Goal: Transaction & Acquisition: Subscribe to service/newsletter

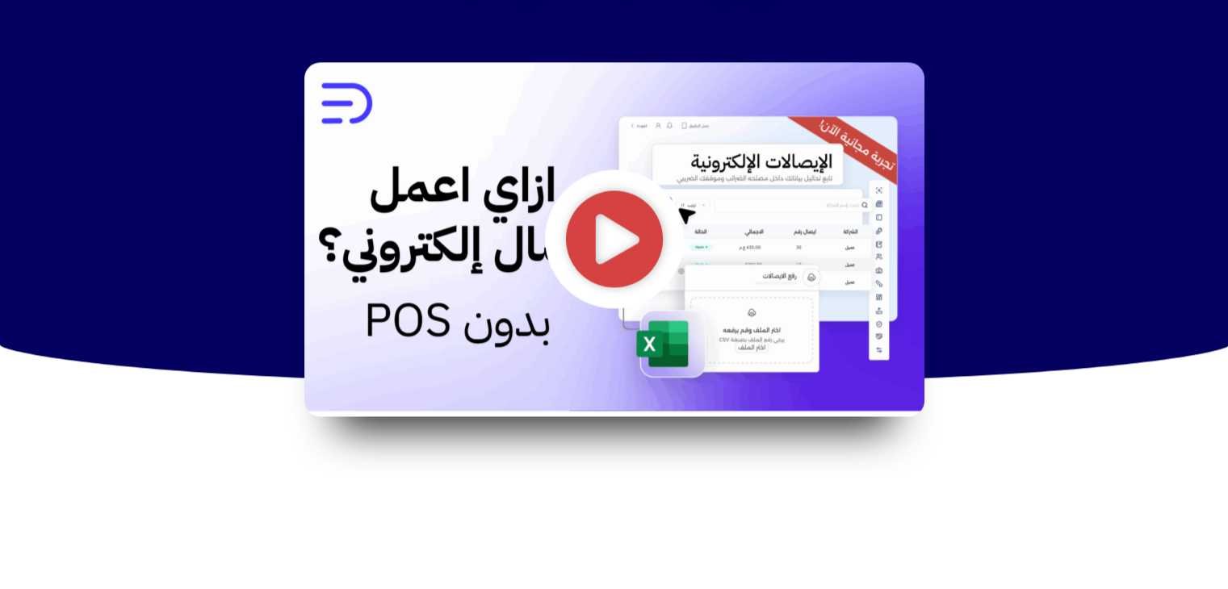
scroll to position [1956, 0]
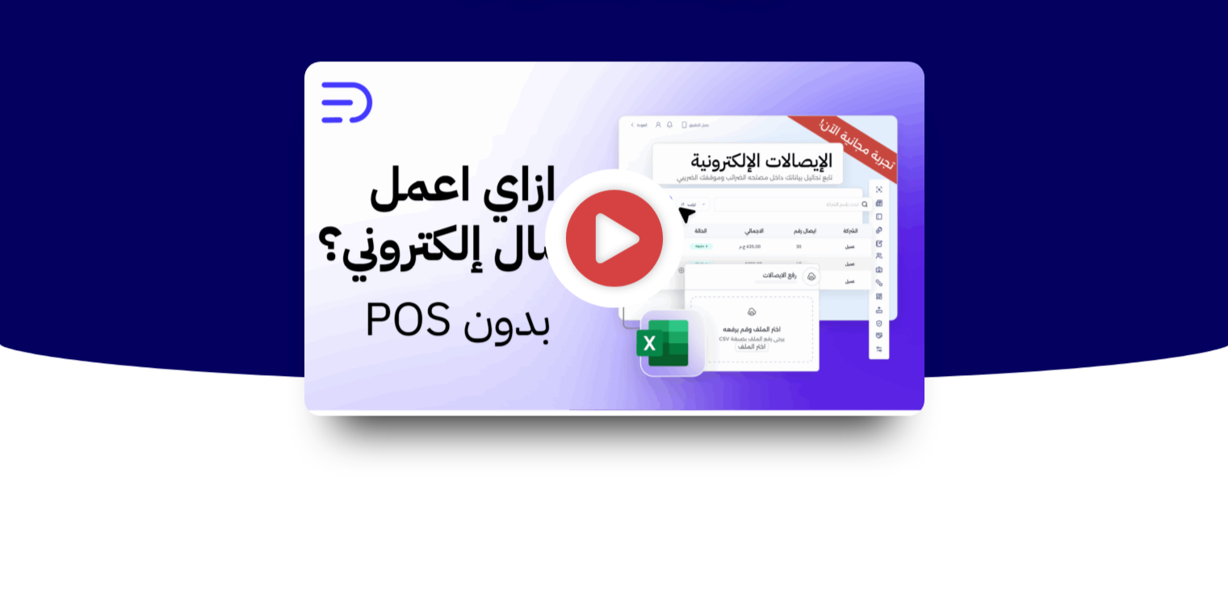
click at [612, 254] on icon "تشغيل الفيديو" at bounding box center [614, 238] width 100 height 100
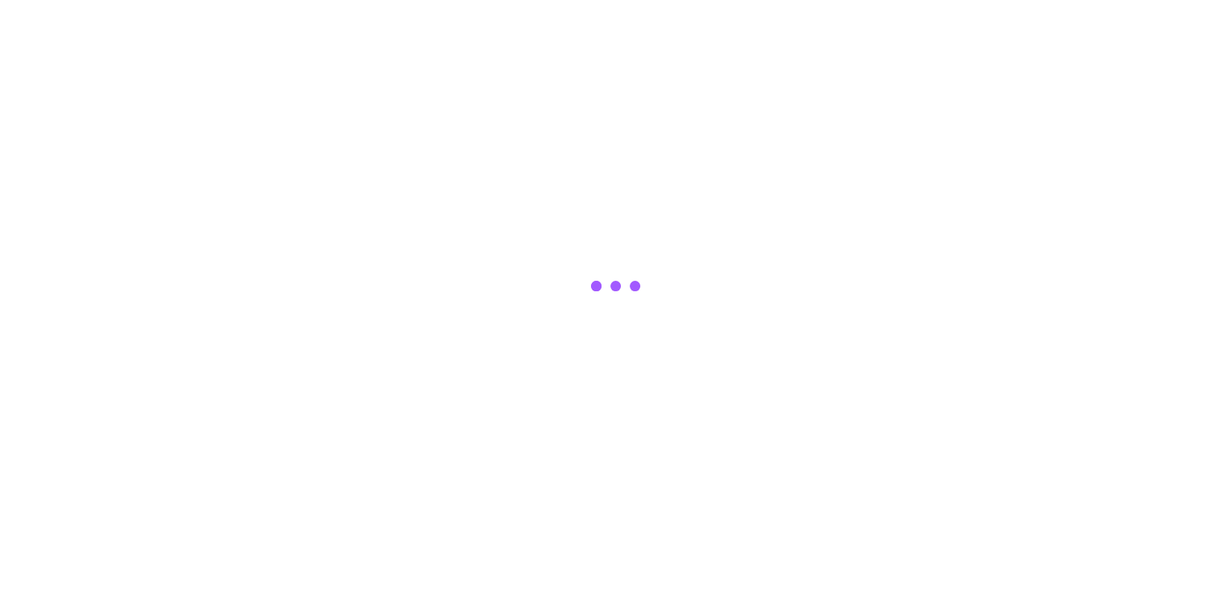
scroll to position [1955, 0]
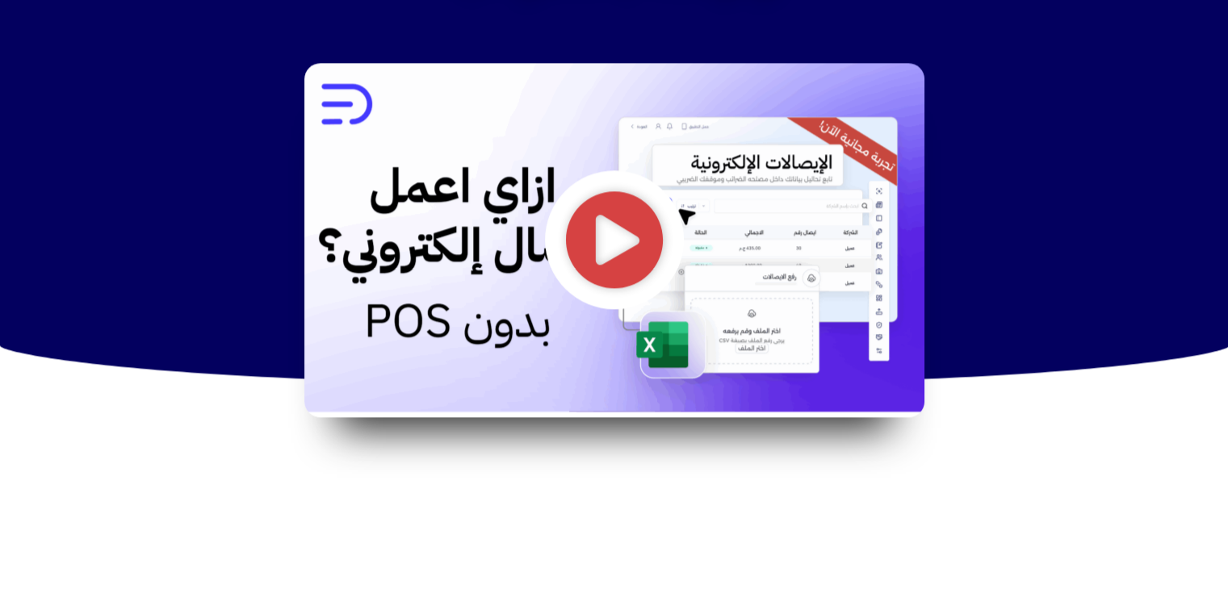
click at [342, 92] on img at bounding box center [614, 240] width 620 height 354
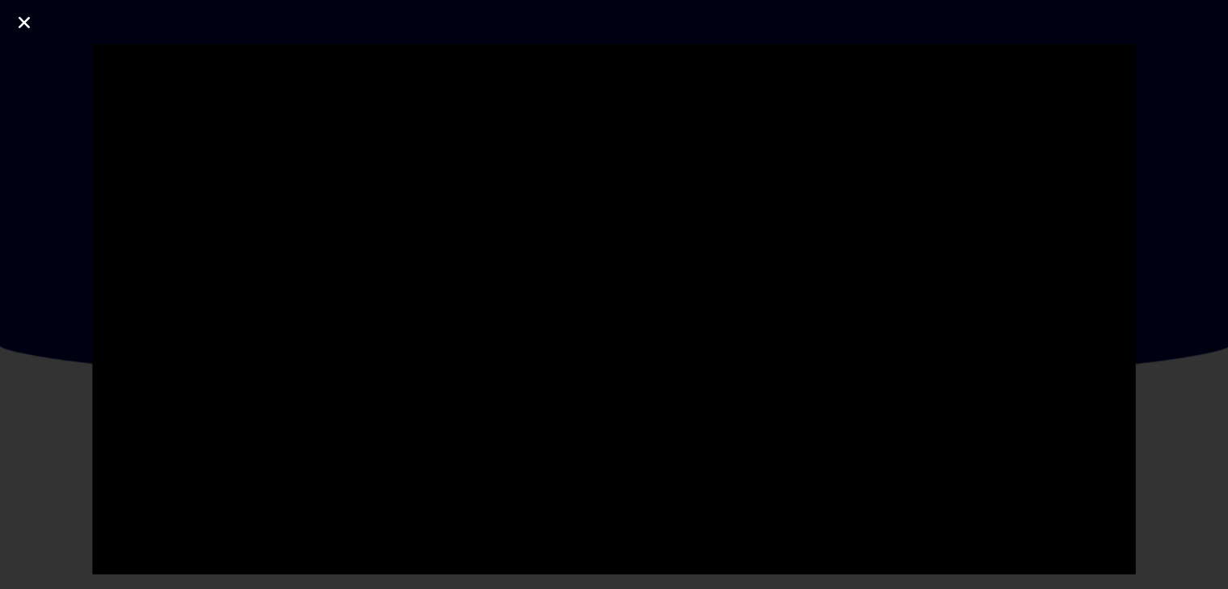
click at [13, 22] on link "إغلاق (Esc)" at bounding box center [24, 22] width 24 height 24
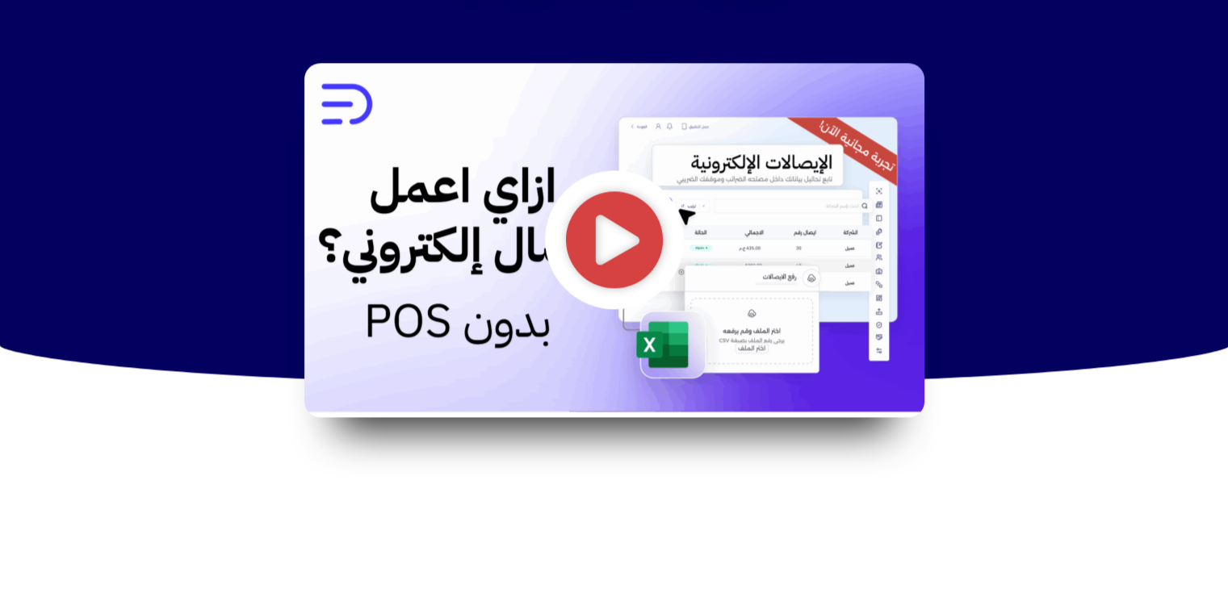
click at [354, 86] on img at bounding box center [614, 240] width 620 height 354
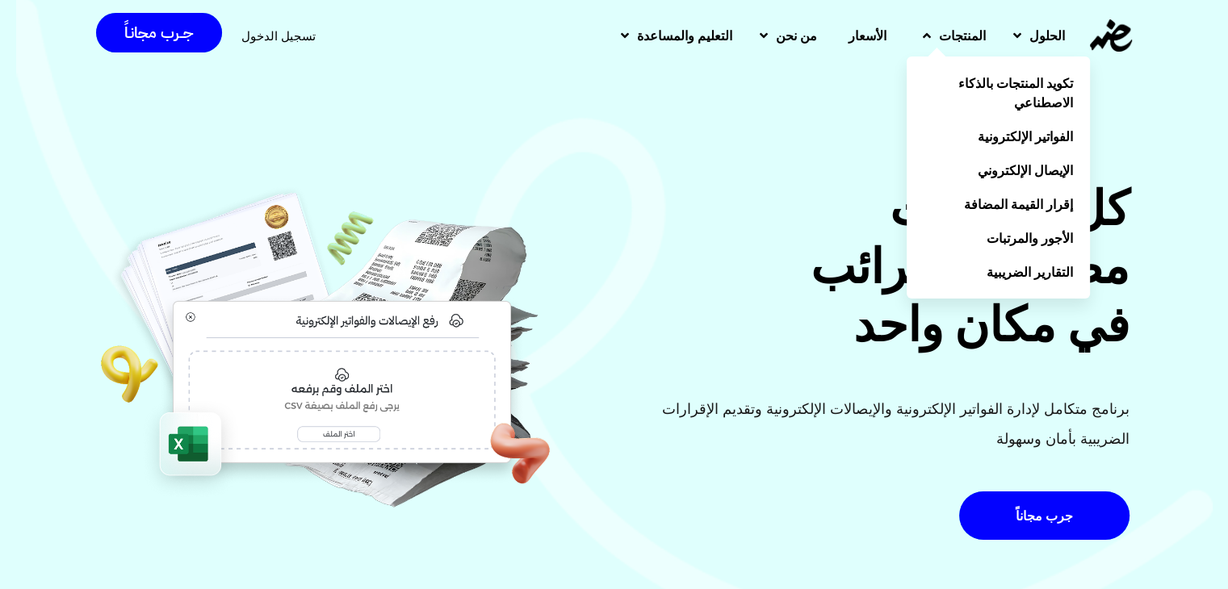
click at [966, 46] on link "المنتجات" at bounding box center [952, 36] width 90 height 42
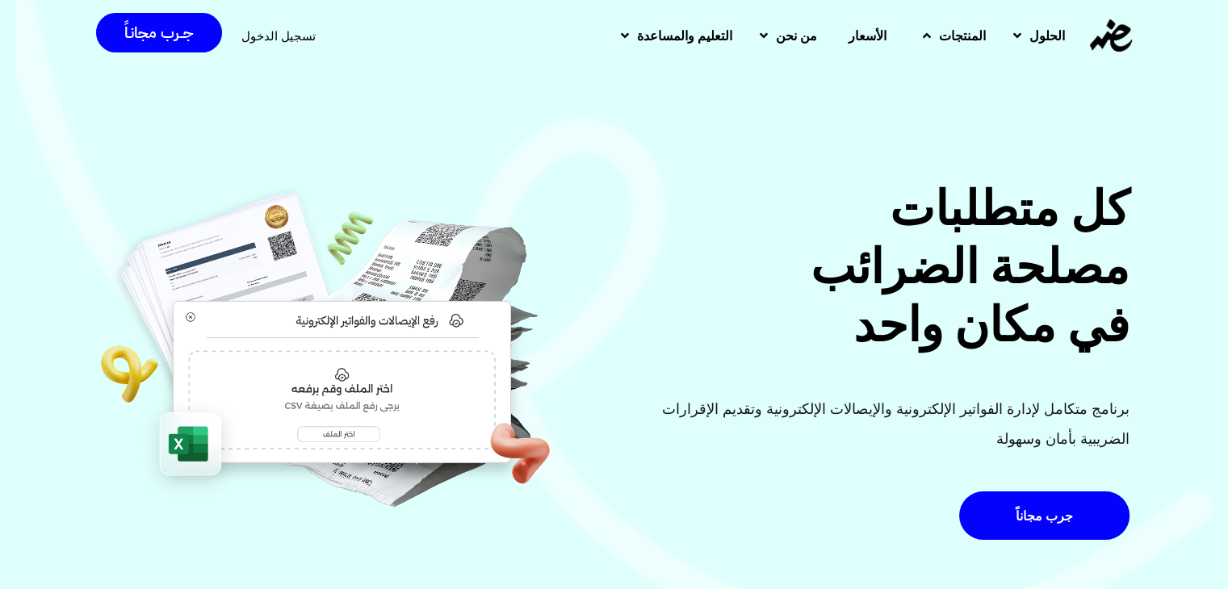
click at [966, 46] on link "المنتجات" at bounding box center [952, 36] width 90 height 42
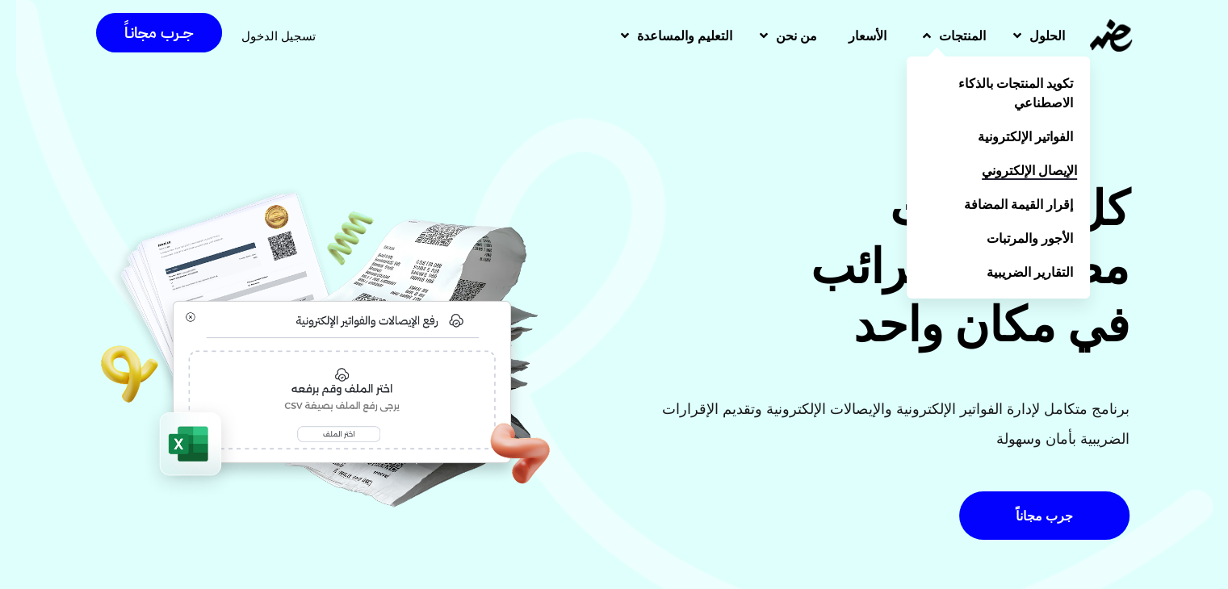
click at [1025, 161] on span "الإيصال الإلكتروني" at bounding box center [1029, 170] width 95 height 19
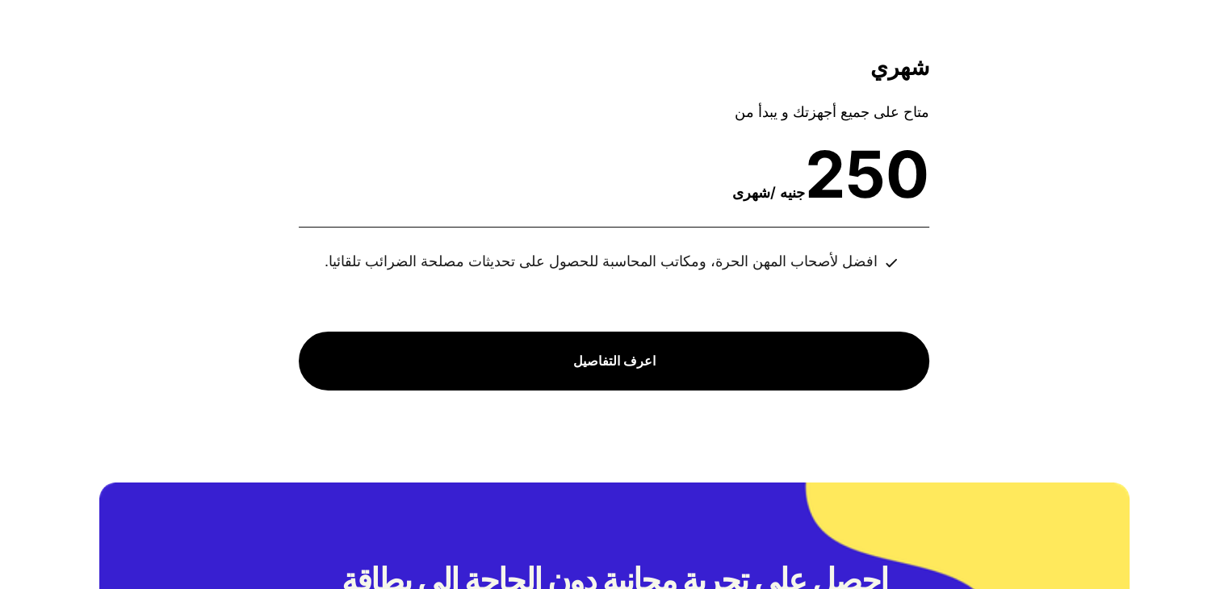
scroll to position [5903, 0]
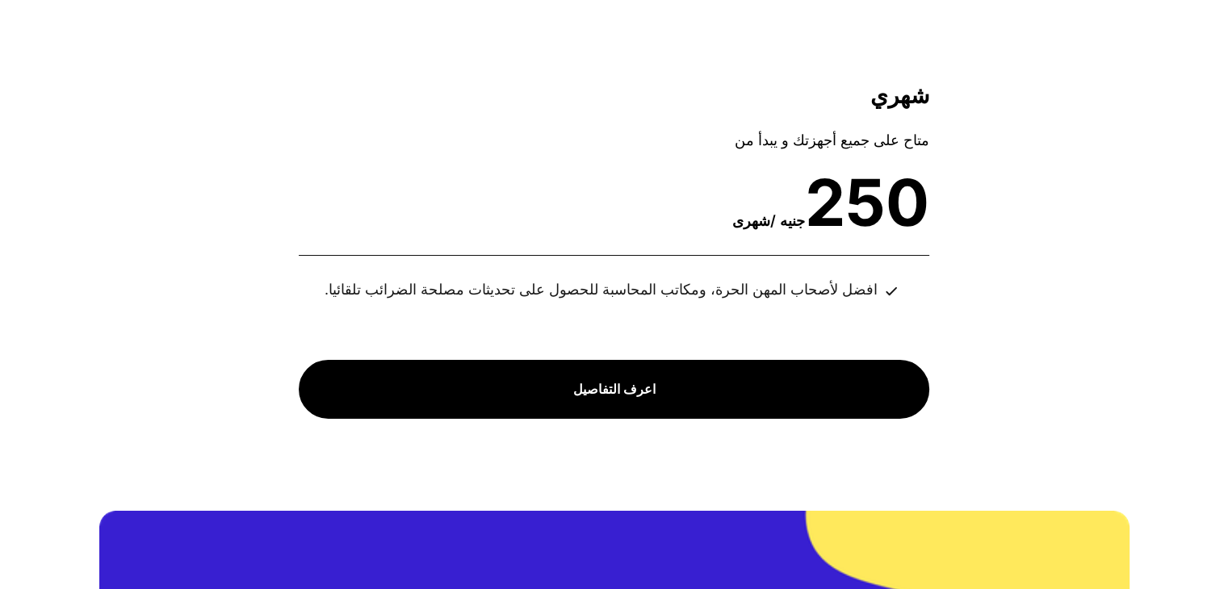
click at [853, 140] on div "متاح على جميع أجهزتك و يبدأ من" at bounding box center [614, 141] width 631 height 30
click at [796, 302] on span "افضل لأصحاب المهن الحرة، ومكاتب المحاسبة للحصول على تحديثات مصلحة الضرائب تلقائ…" at bounding box center [601, 290] width 553 height 30
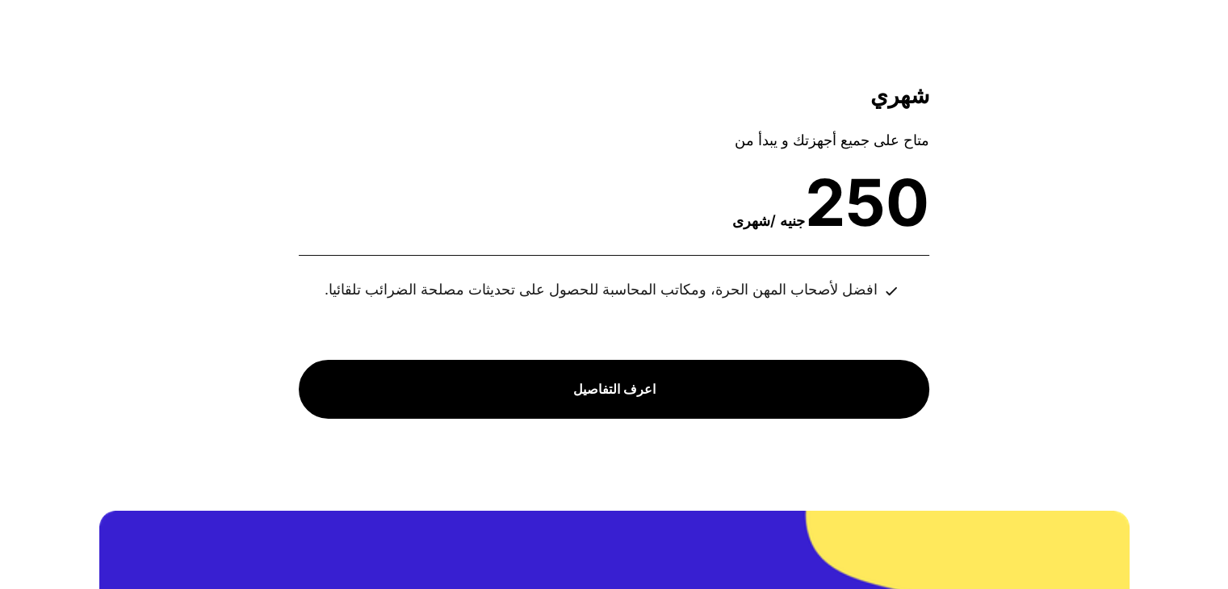
click at [717, 294] on span "افضل لأصحاب المهن الحرة، ومكاتب المحاسبة للحصول على تحديثات مصلحة الضرائب تلقائ…" at bounding box center [601, 290] width 553 height 30
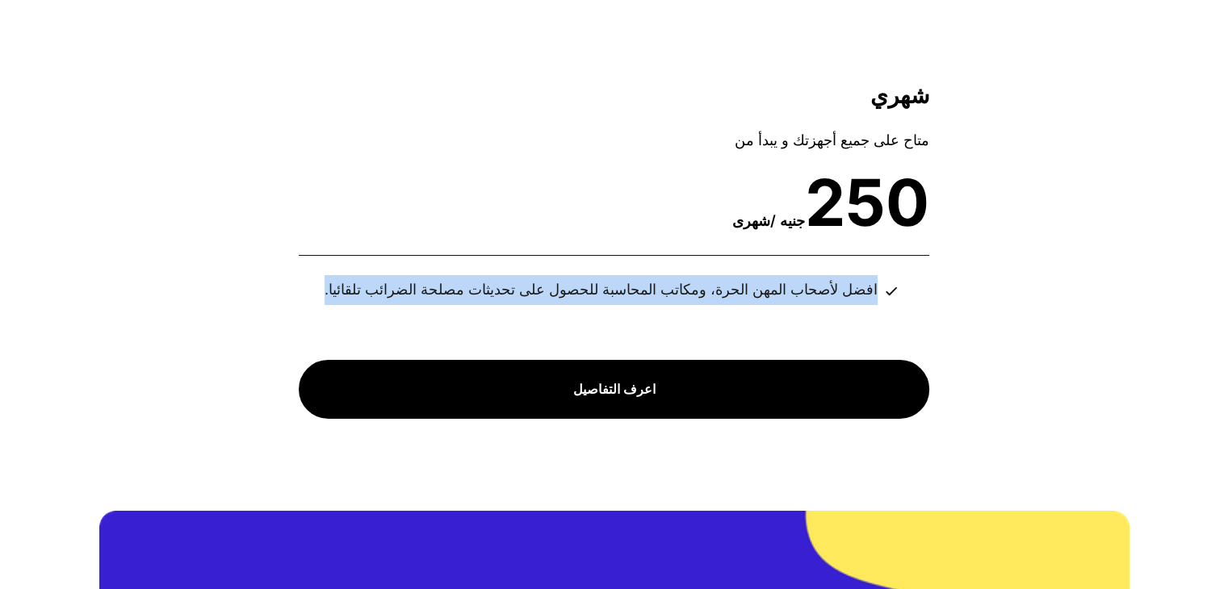
click at [717, 294] on span "افضل لأصحاب المهن الحرة، ومكاتب المحاسبة للحصول على تحديثات مصلحة الضرائب تلقائ…" at bounding box center [601, 290] width 553 height 30
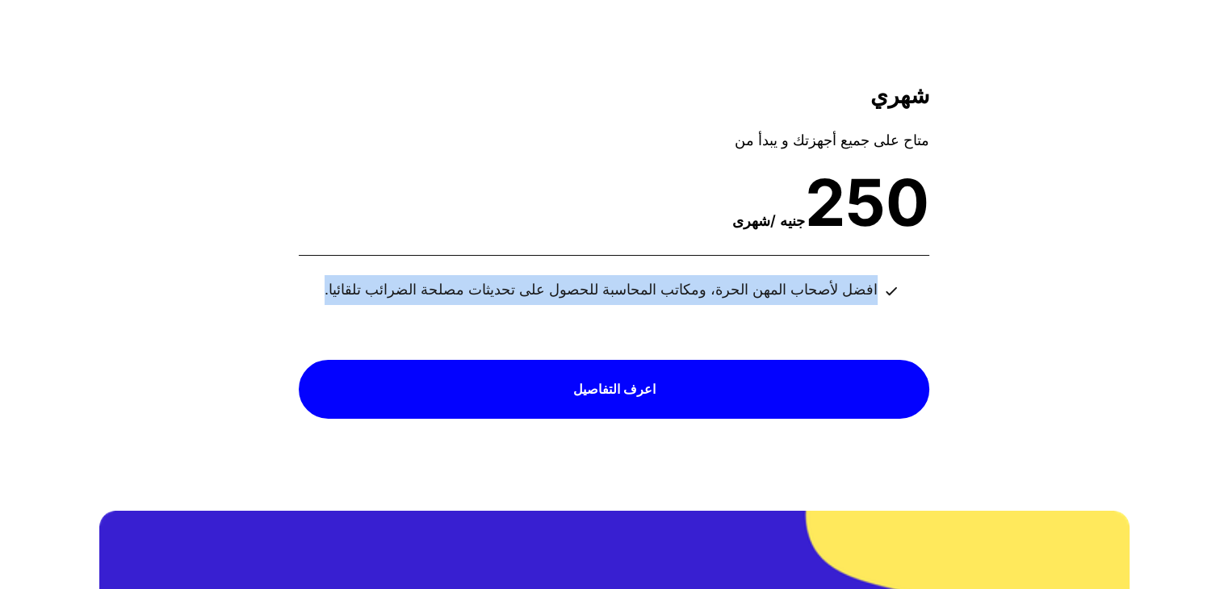
click at [631, 385] on span "اعرف التفاصيل" at bounding box center [614, 390] width 82 height 30
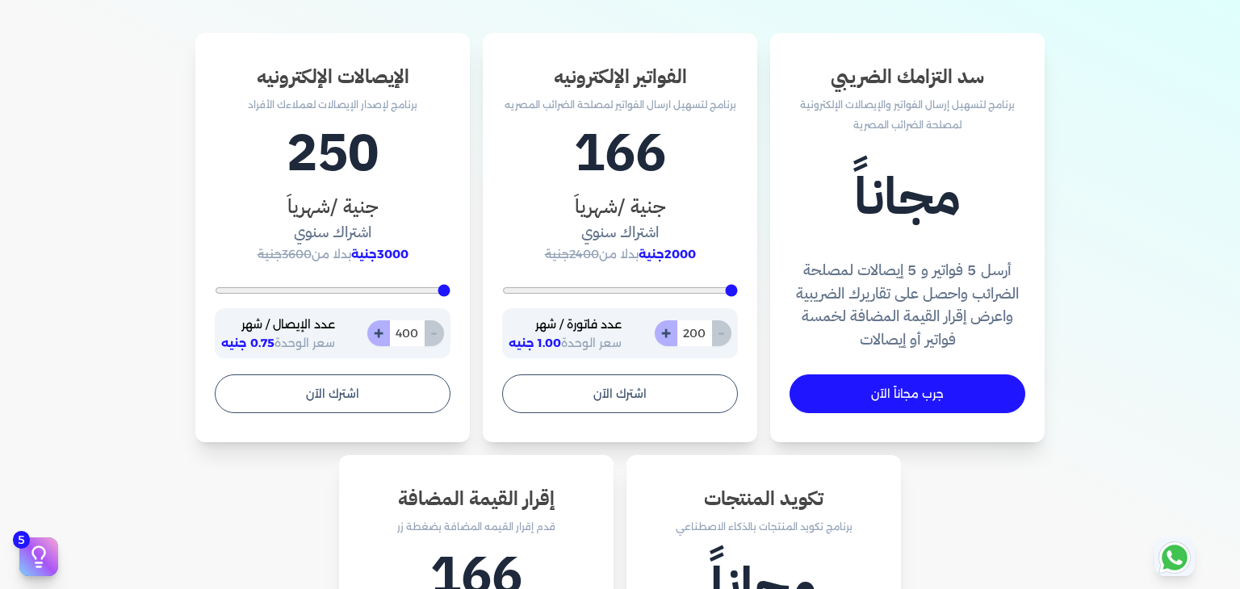
scroll to position [523, 0]
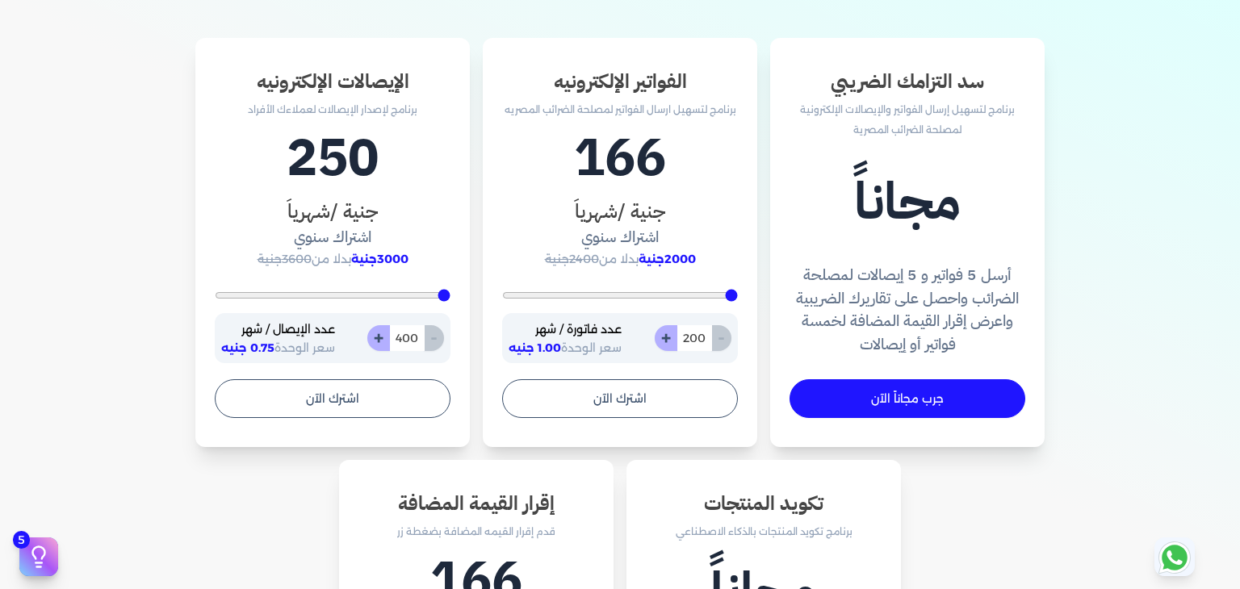
click at [641, 239] on h4 "اشتراك سنوي" at bounding box center [620, 237] width 236 height 23
click at [604, 237] on h4 "اشتراك سنوي" at bounding box center [620, 237] width 236 height 23
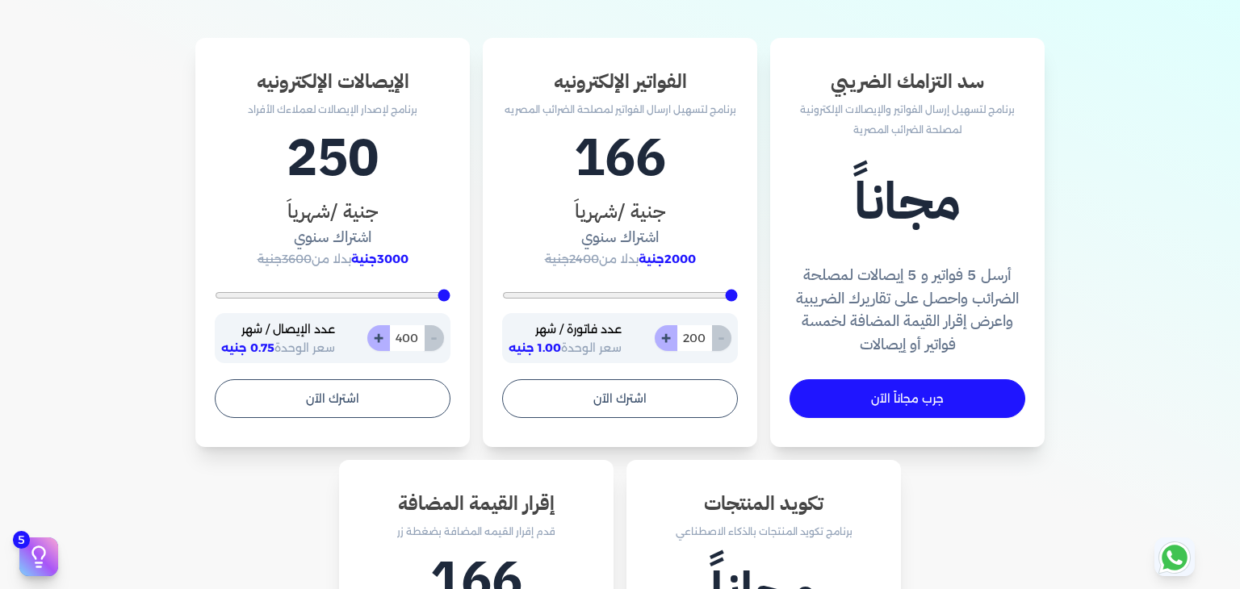
click at [614, 333] on p "عدد فاتورة / شهر" at bounding box center [565, 330] width 113 height 21
click at [594, 333] on p "عدد فاتورة / شهر" at bounding box center [565, 330] width 113 height 21
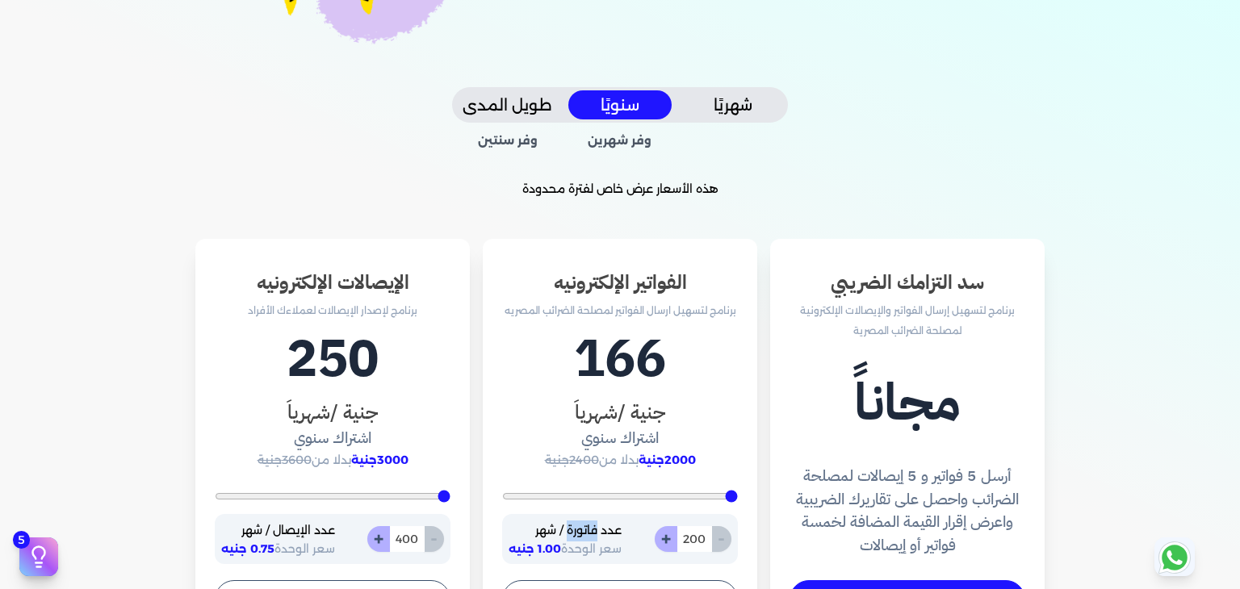
scroll to position [318, 0]
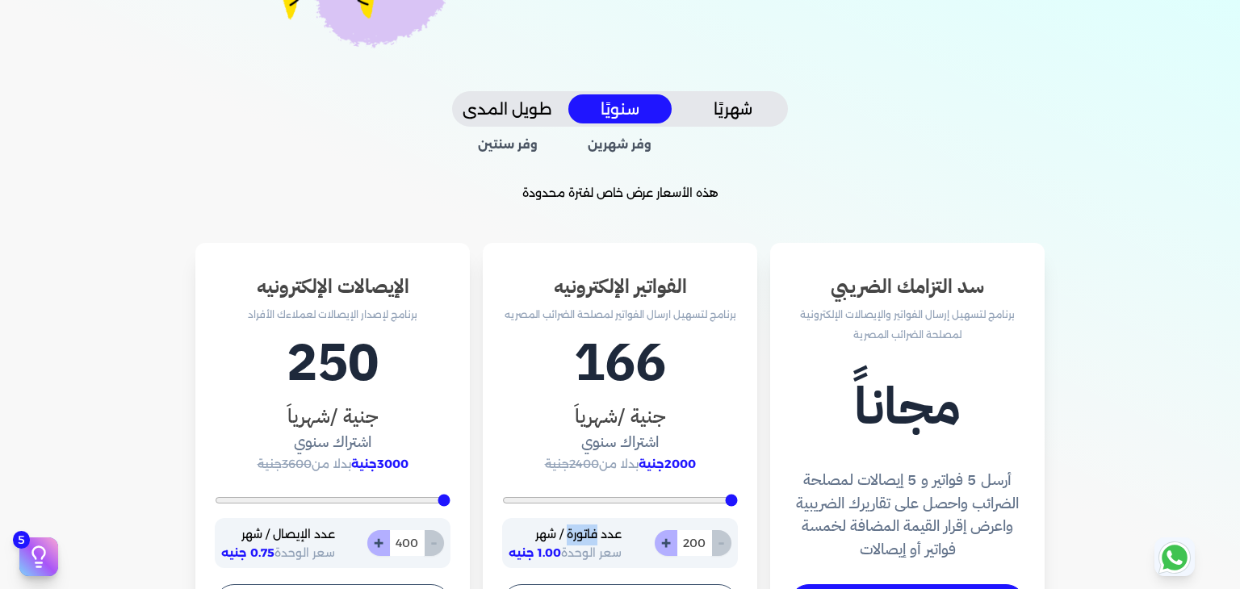
click at [743, 108] on button "شهريًا" at bounding box center [732, 109] width 103 height 30
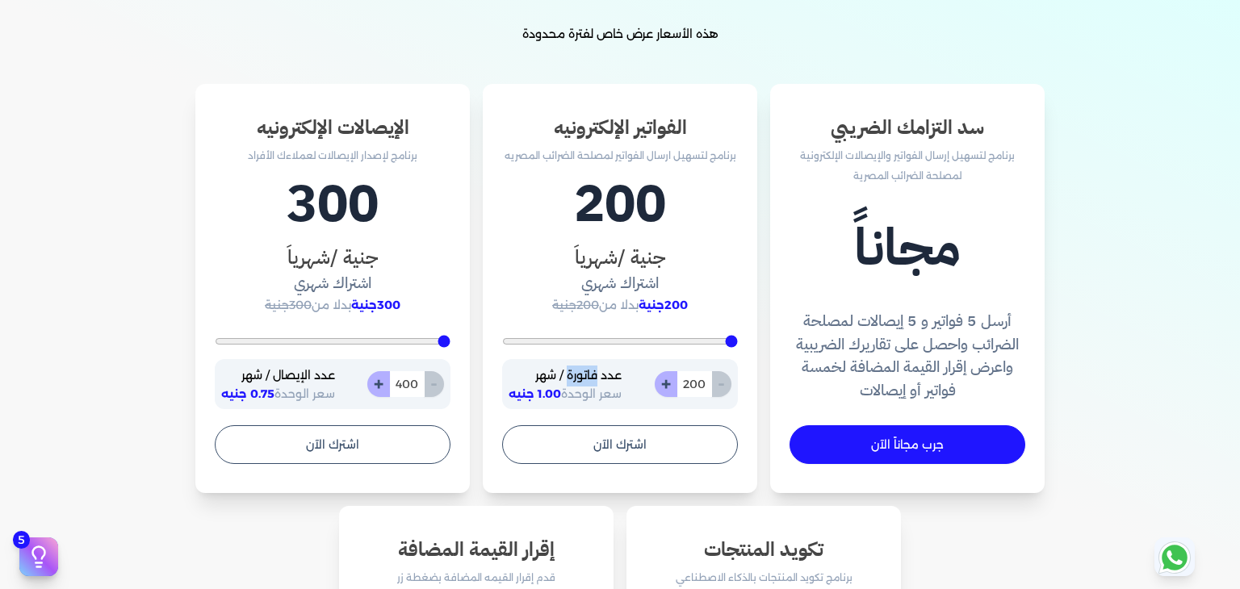
scroll to position [480, 0]
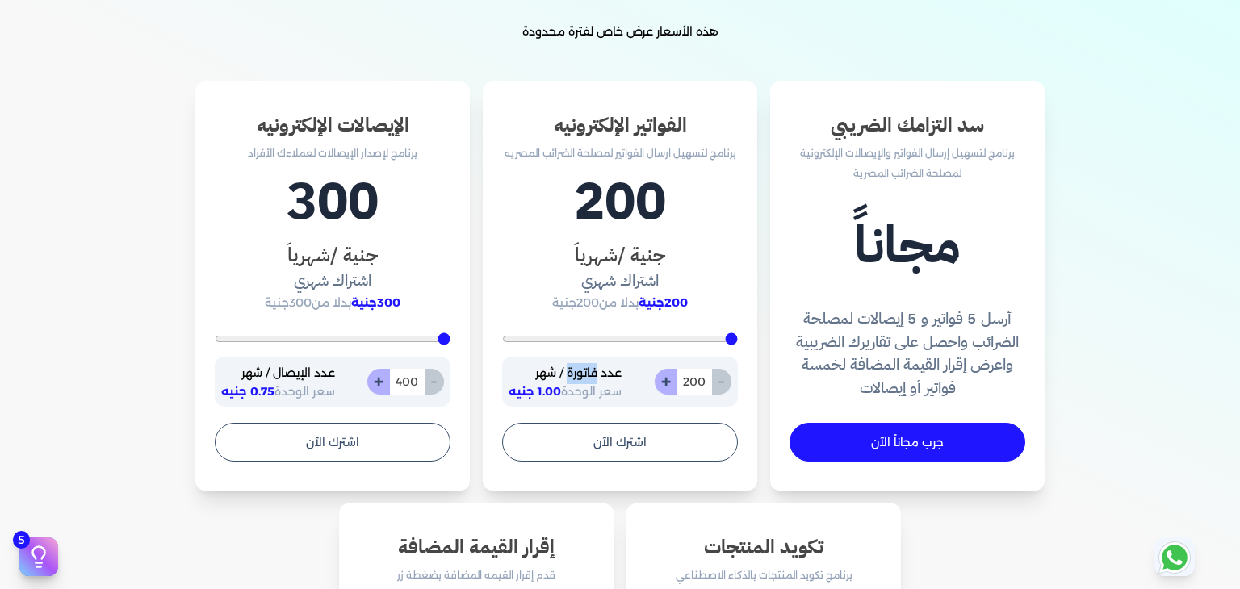
click at [665, 378] on button "+" at bounding box center [666, 382] width 23 height 26
type input "201"
click at [671, 383] on button "+" at bounding box center [666, 382] width 23 height 26
type input "202"
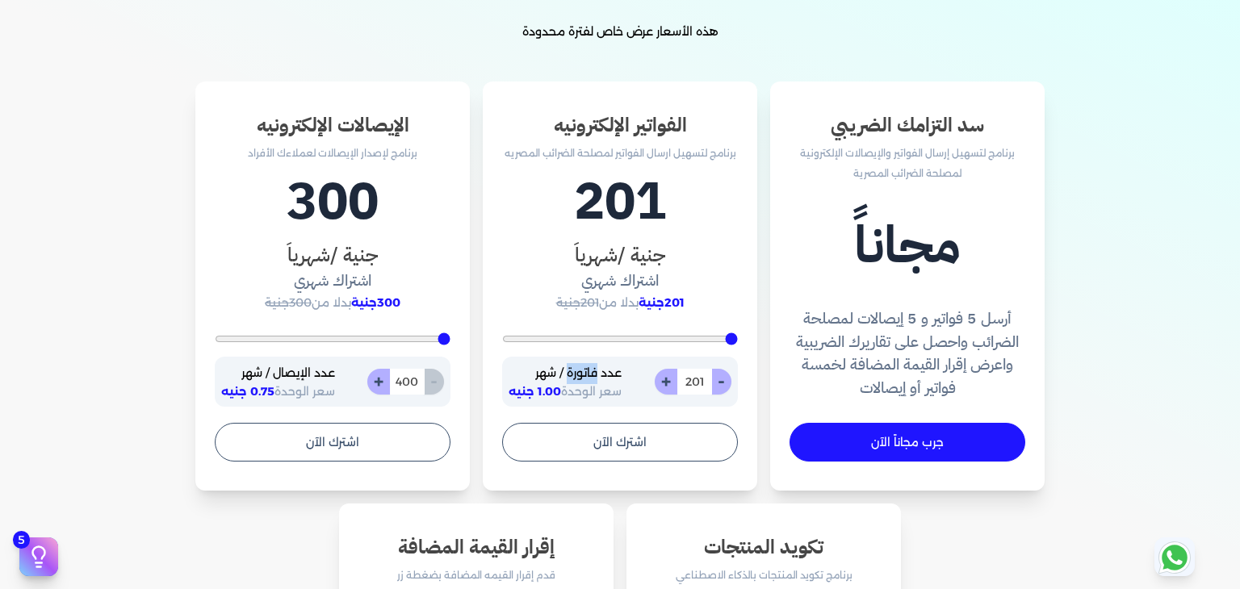
type input "202"
click at [671, 383] on button "+" at bounding box center [666, 382] width 23 height 26
type input "203"
click at [671, 383] on button "+" at bounding box center [666, 382] width 23 height 26
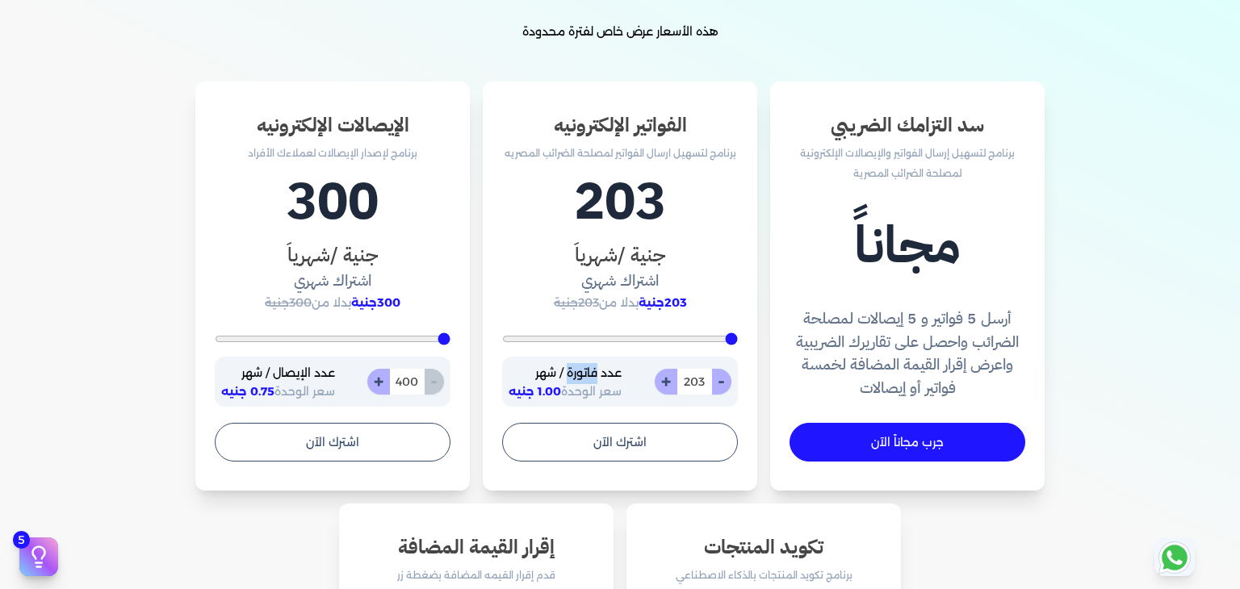
type input "204"
click at [671, 383] on button "+" at bounding box center [666, 382] width 23 height 26
type input "205"
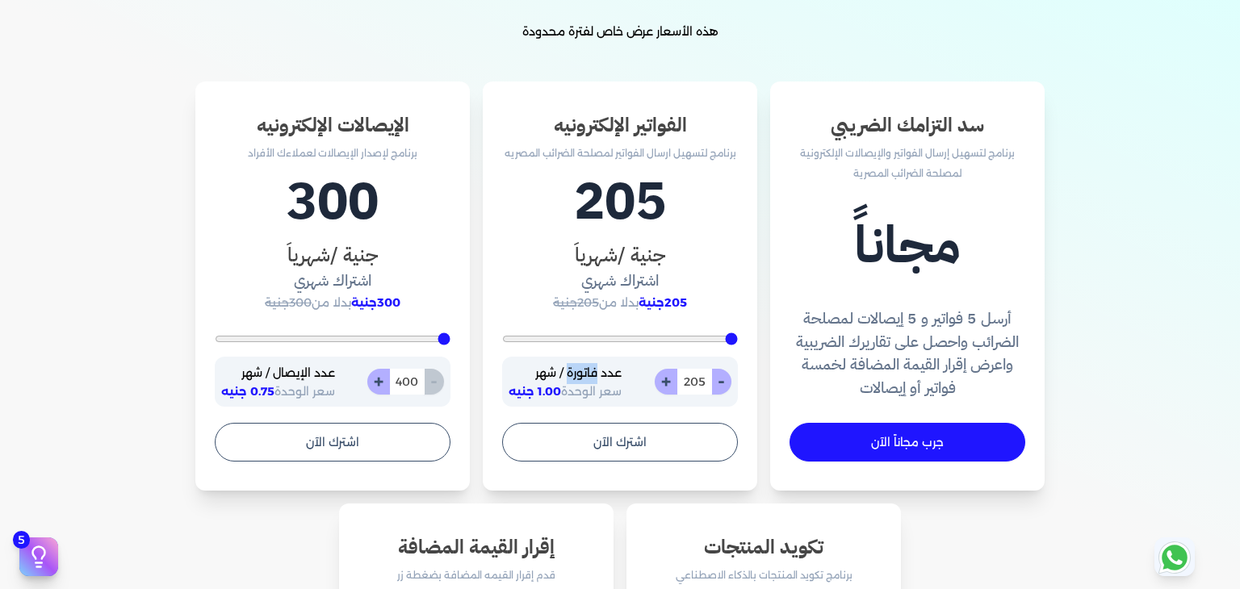
click at [671, 383] on button "+" at bounding box center [666, 382] width 23 height 26
type input "206"
click at [671, 383] on button "+" at bounding box center [666, 382] width 23 height 26
type input "207"
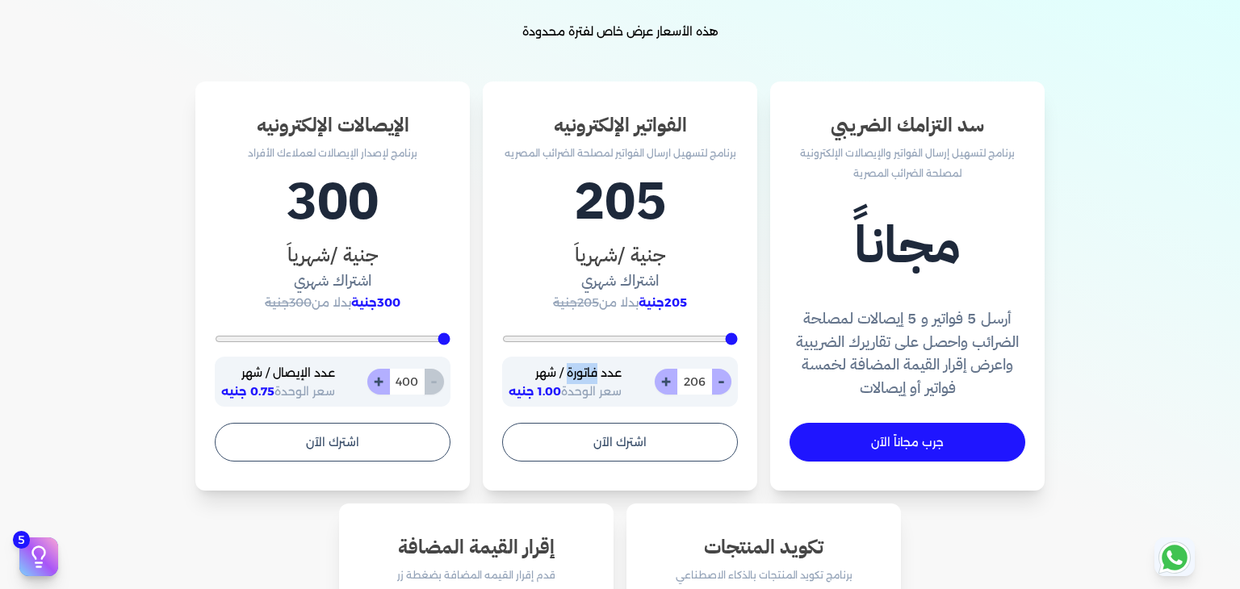
type input "207"
click at [671, 383] on button "+" at bounding box center [666, 382] width 23 height 26
type input "208"
click at [671, 383] on button "+" at bounding box center [666, 382] width 23 height 26
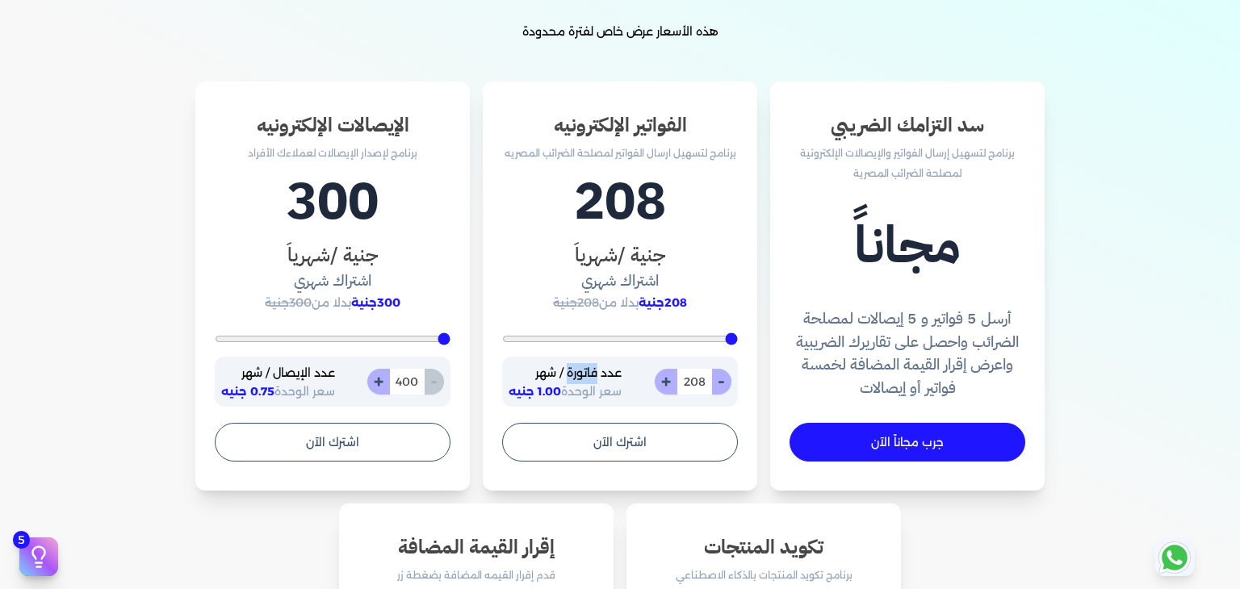
type input "209"
drag, startPoint x: 671, startPoint y: 383, endPoint x: 731, endPoint y: 382, distance: 59.8
click at [731, 382] on div "- 209 +" at bounding box center [693, 382] width 77 height 26
click at [731, 382] on button "-" at bounding box center [721, 382] width 20 height 26
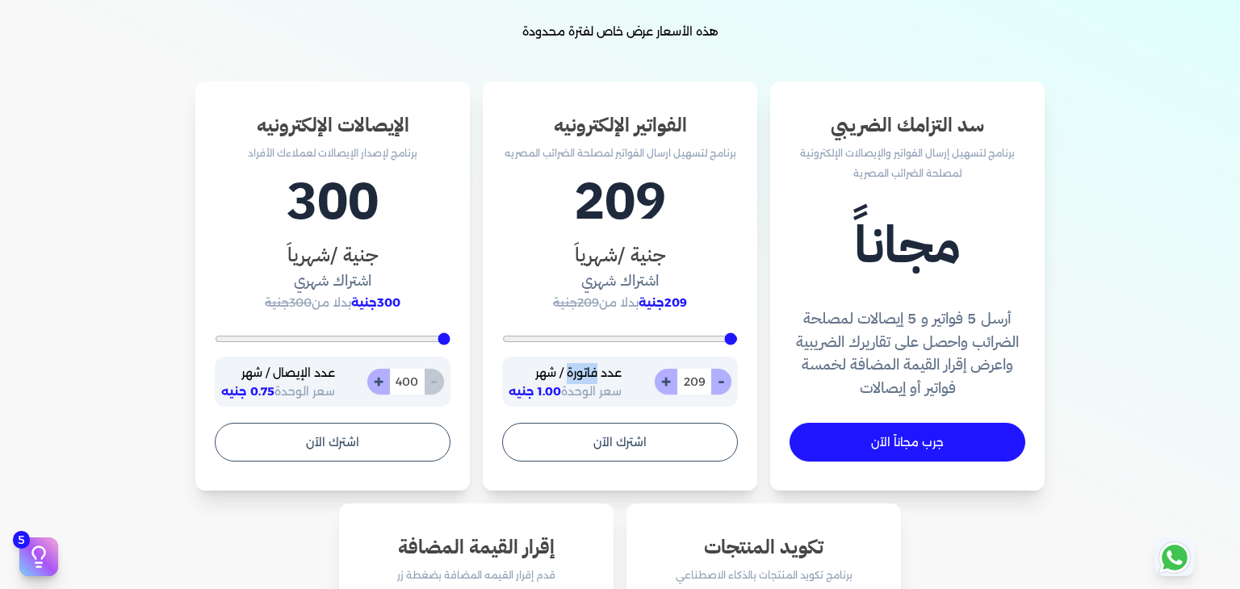
type input "208"
click at [731, 382] on button "-" at bounding box center [721, 382] width 20 height 26
type input "207"
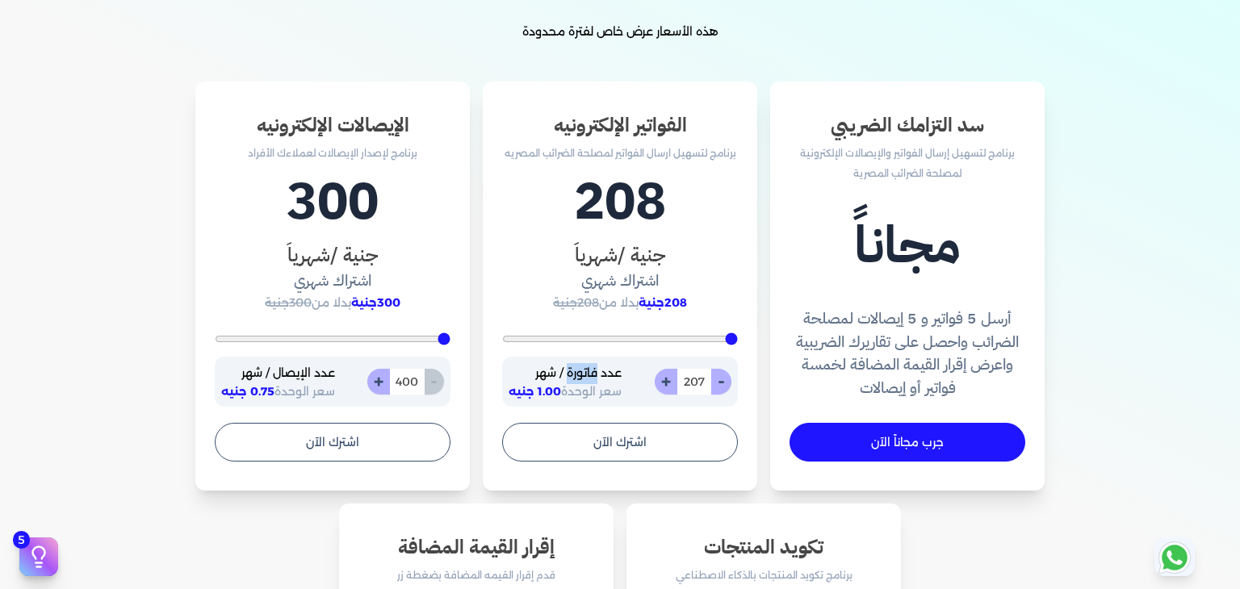
click at [731, 382] on button "-" at bounding box center [721, 382] width 20 height 26
type input "206"
click at [731, 382] on button "-" at bounding box center [721, 382] width 20 height 26
type input "205"
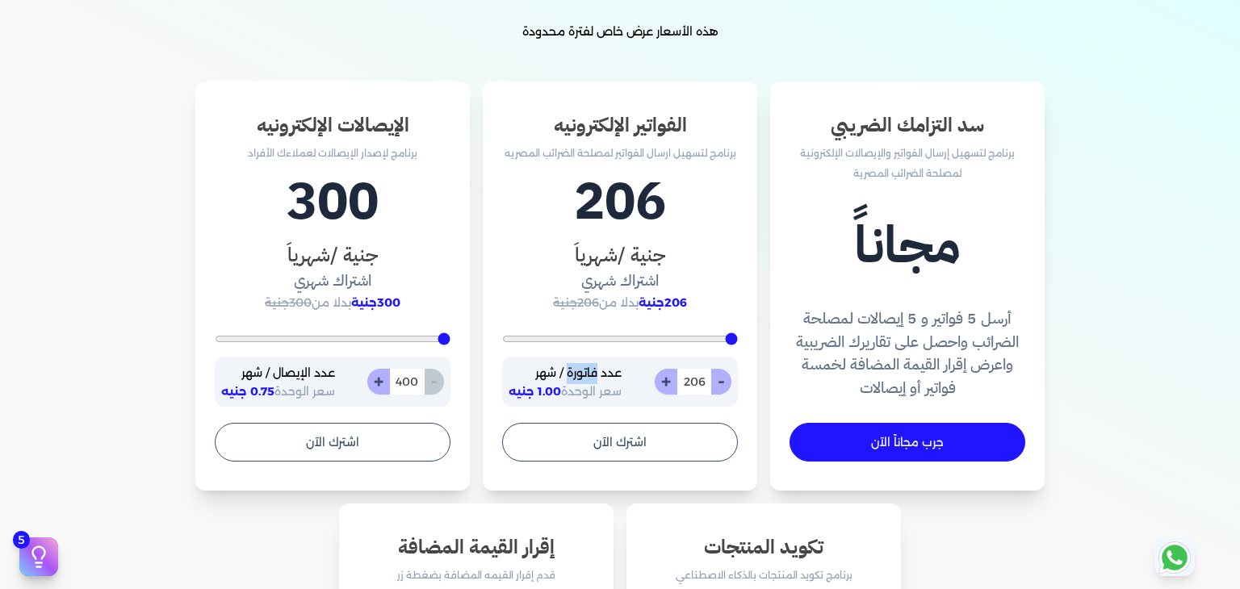
type input "205"
click at [731, 382] on button "-" at bounding box center [721, 382] width 20 height 26
type input "204"
click at [731, 382] on button "-" at bounding box center [721, 382] width 20 height 26
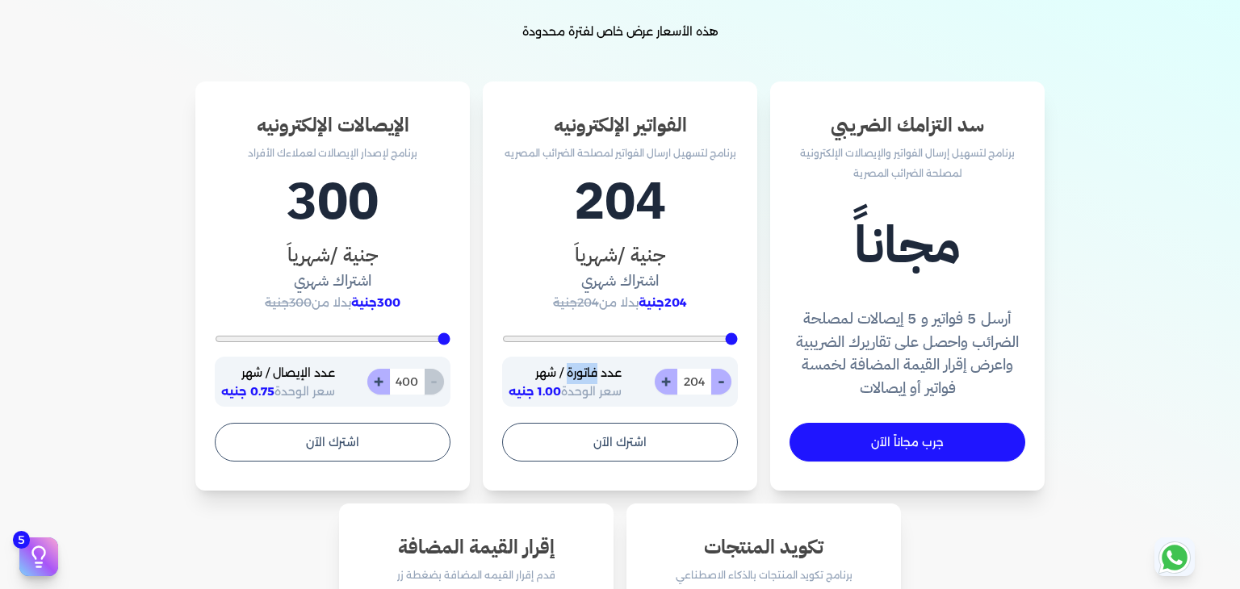
type input "203"
click at [731, 382] on button "-" at bounding box center [721, 382] width 20 height 26
type input "202"
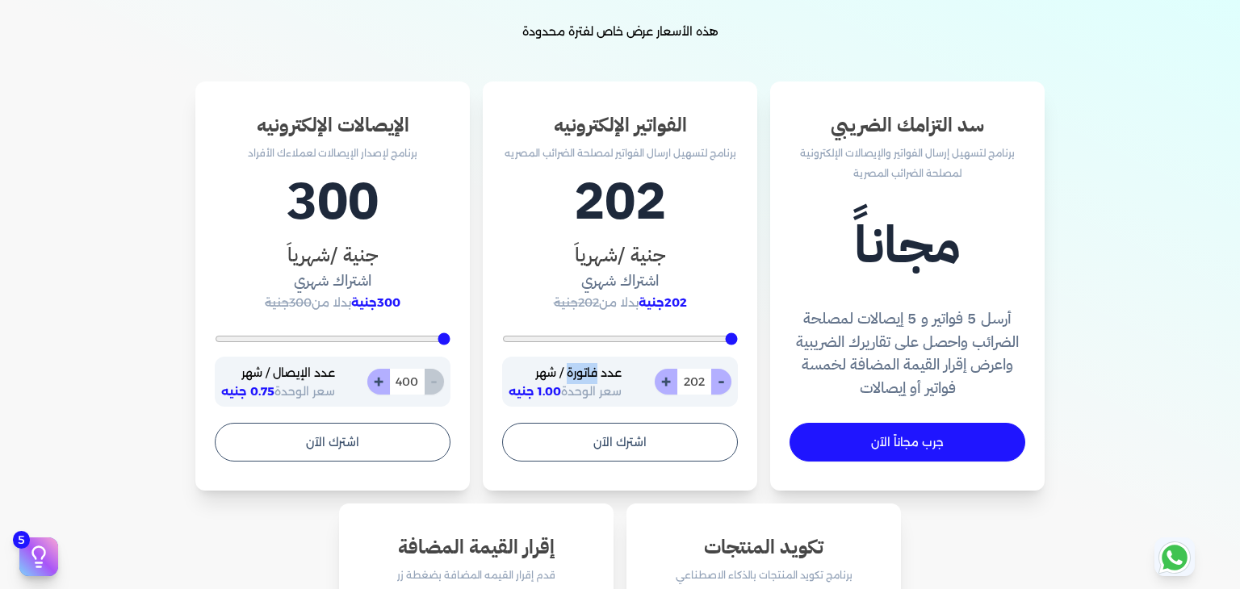
click at [731, 382] on button "-" at bounding box center [721, 382] width 20 height 26
type input "201"
click at [731, 382] on button "-" at bounding box center [721, 382] width 20 height 26
type input "200"
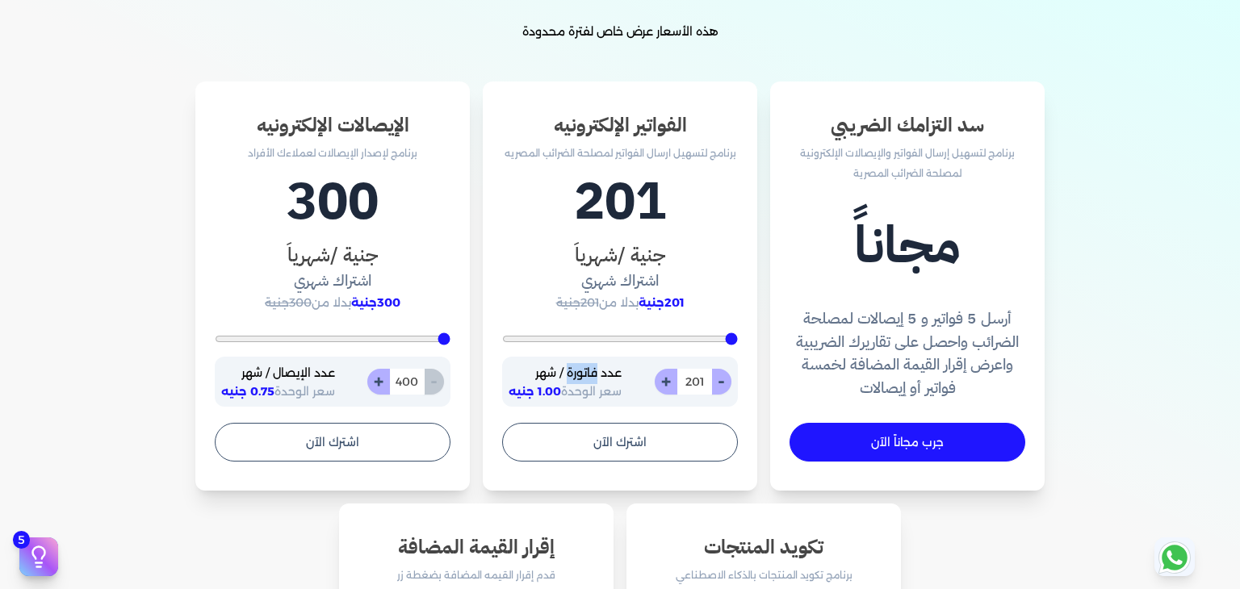
type input "200"
click at [731, 382] on div "- 200 +" at bounding box center [693, 382] width 77 height 26
click at [703, 434] on button "اشترك الآن" at bounding box center [620, 442] width 236 height 39
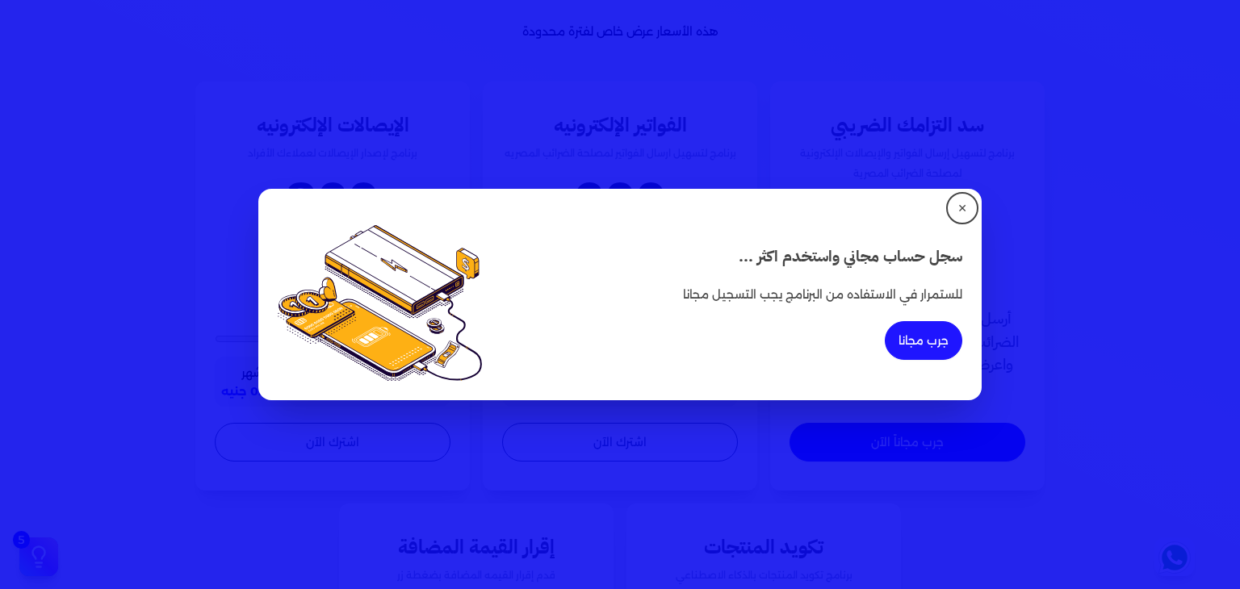
click at [916, 337] on button "جرب مجانا" at bounding box center [924, 340] width 78 height 39
